Goal: Task Accomplishment & Management: Manage account settings

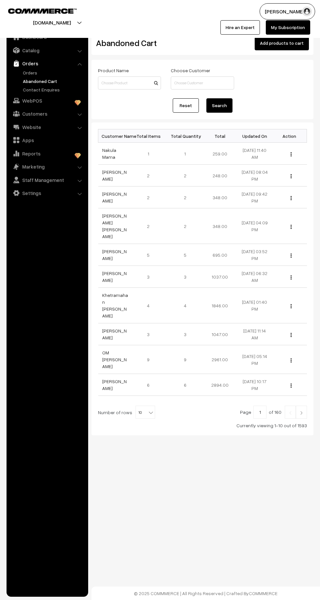
click at [42, 73] on link "Orders" at bounding box center [53, 72] width 65 height 7
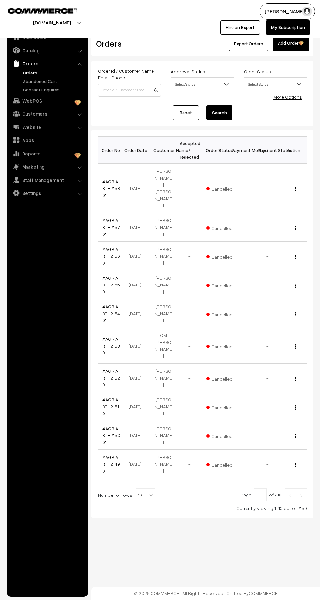
click at [54, 72] on link "Orders" at bounding box center [53, 72] width 65 height 7
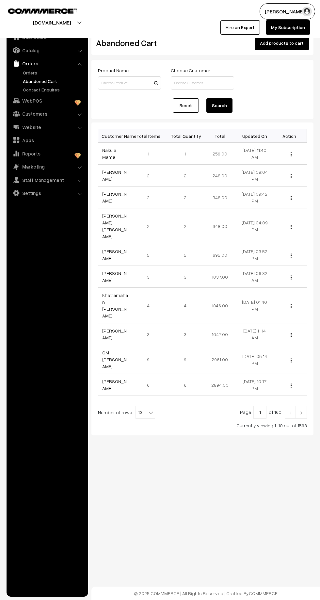
click at [113, 179] on link "[PERSON_NAME]" at bounding box center [114, 175] width 24 height 12
